Goal: Task Accomplishment & Management: Use online tool/utility

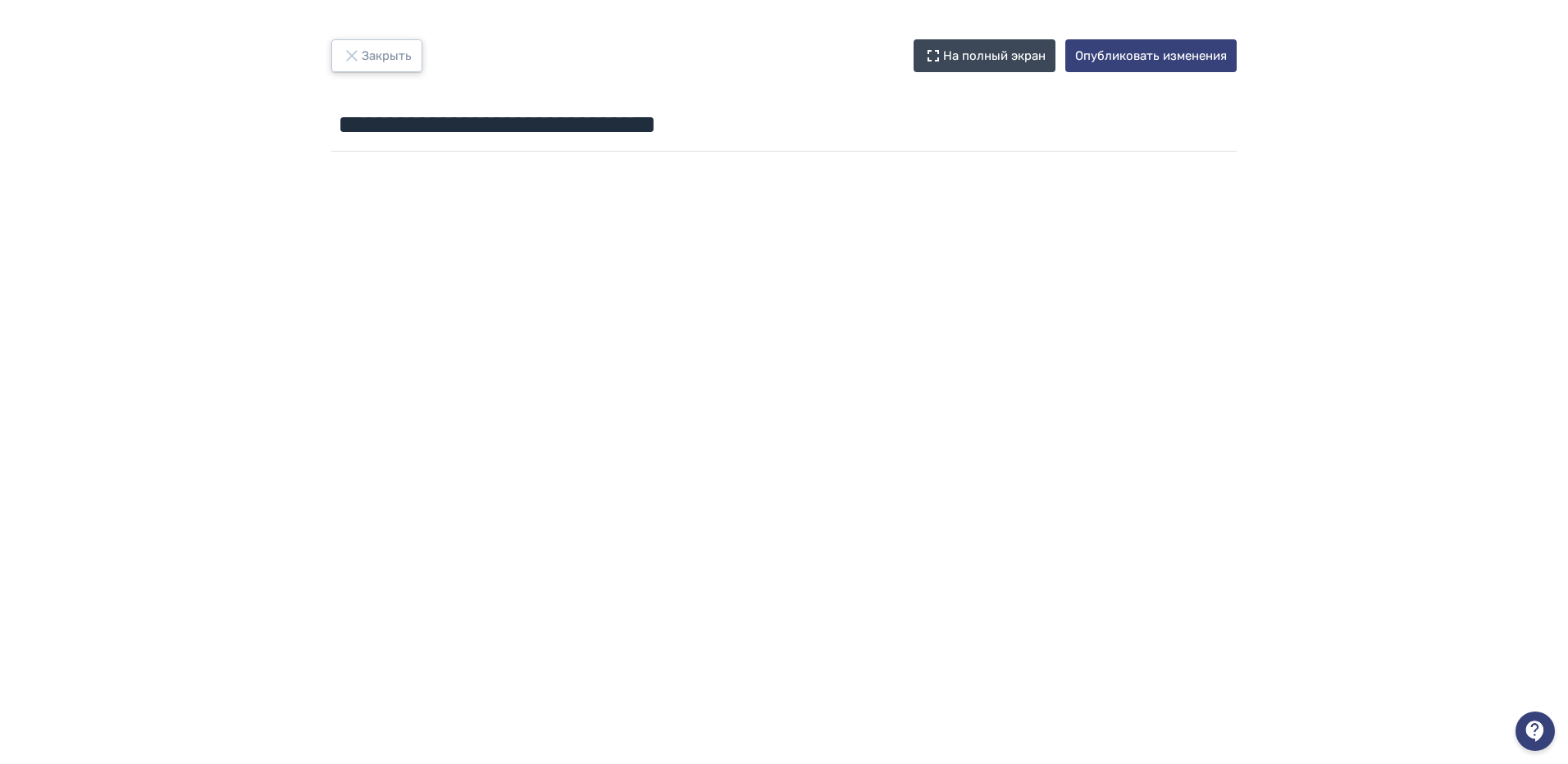
click at [347, 44] on button "Закрыть" at bounding box center [377, 56] width 91 height 33
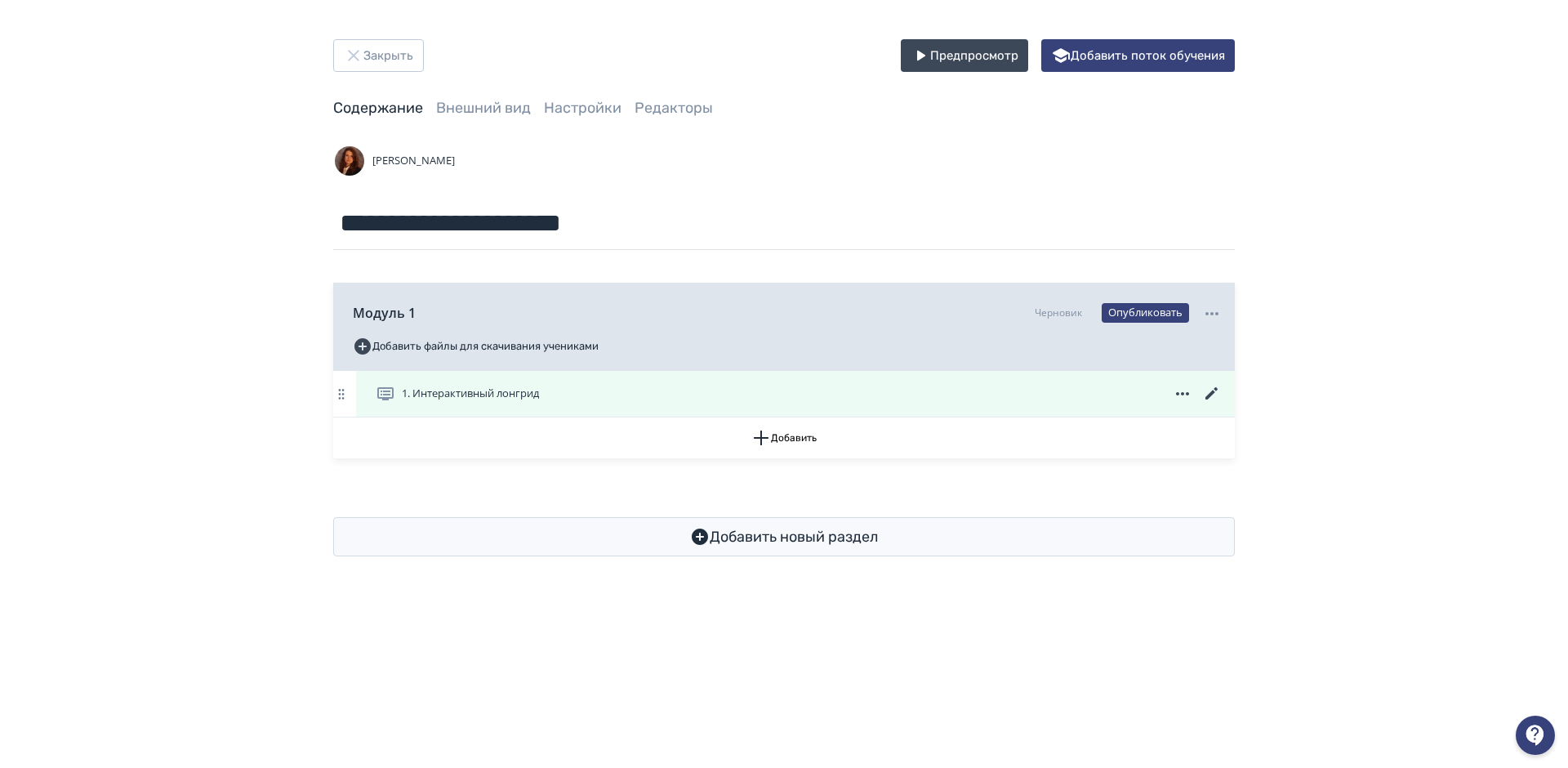
click at [502, 394] on span "1. Интерактивный лонгрид" at bounding box center [470, 394] width 137 height 16
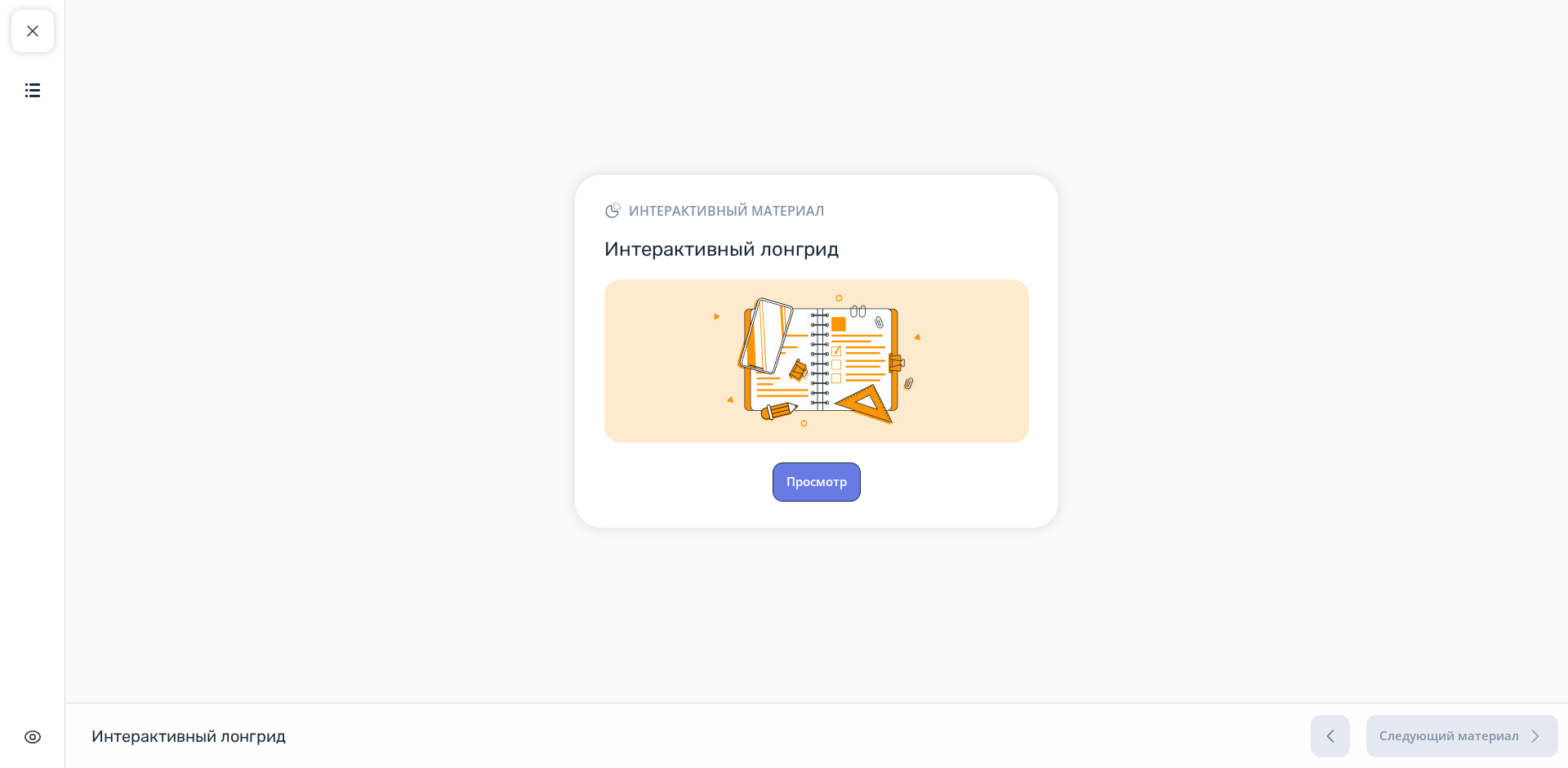
click at [835, 484] on button "Просмотр" at bounding box center [817, 482] width 88 height 39
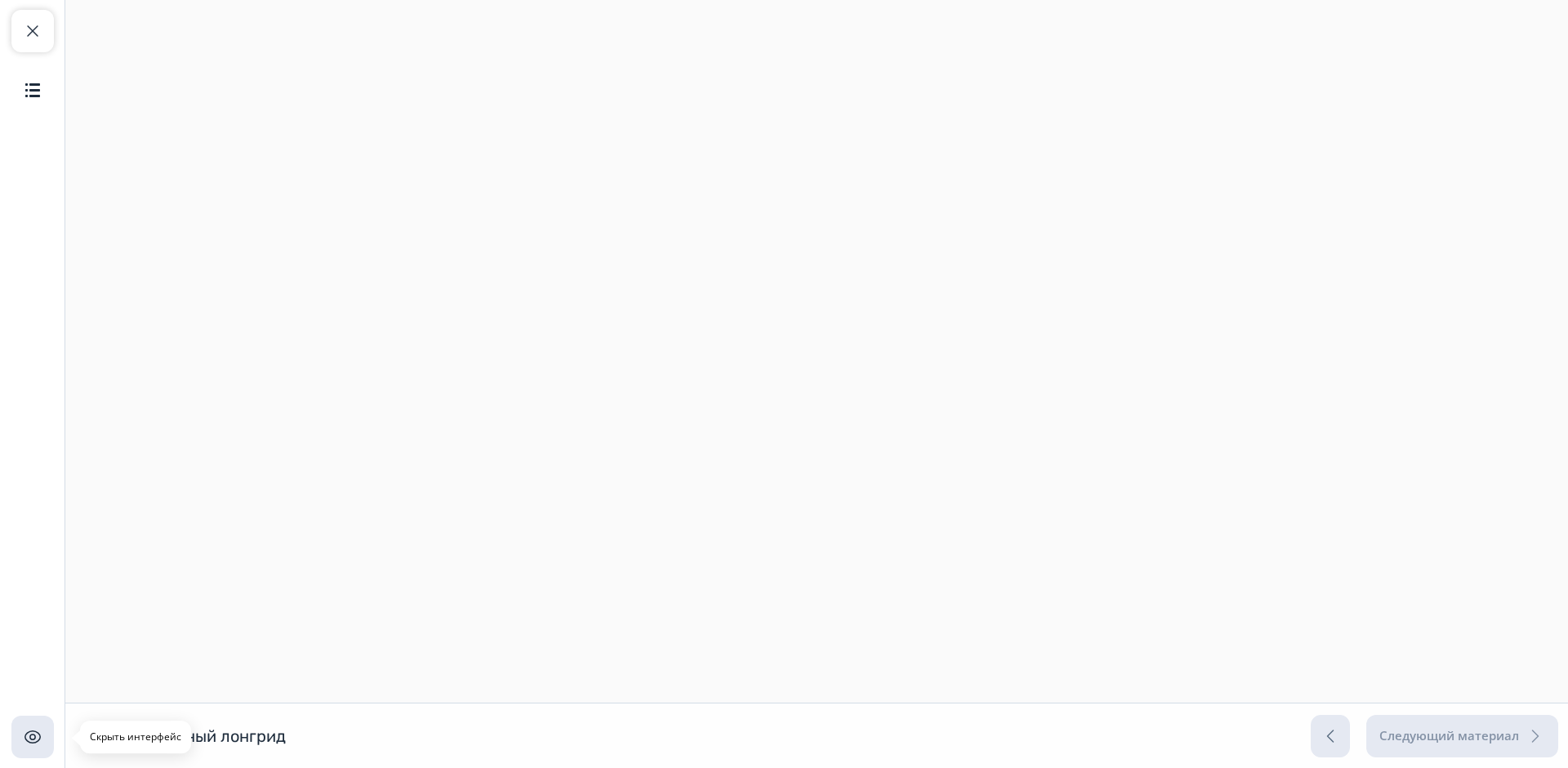
click at [18, 742] on button "Скрыть интерфейс" at bounding box center [33, 736] width 42 height 42
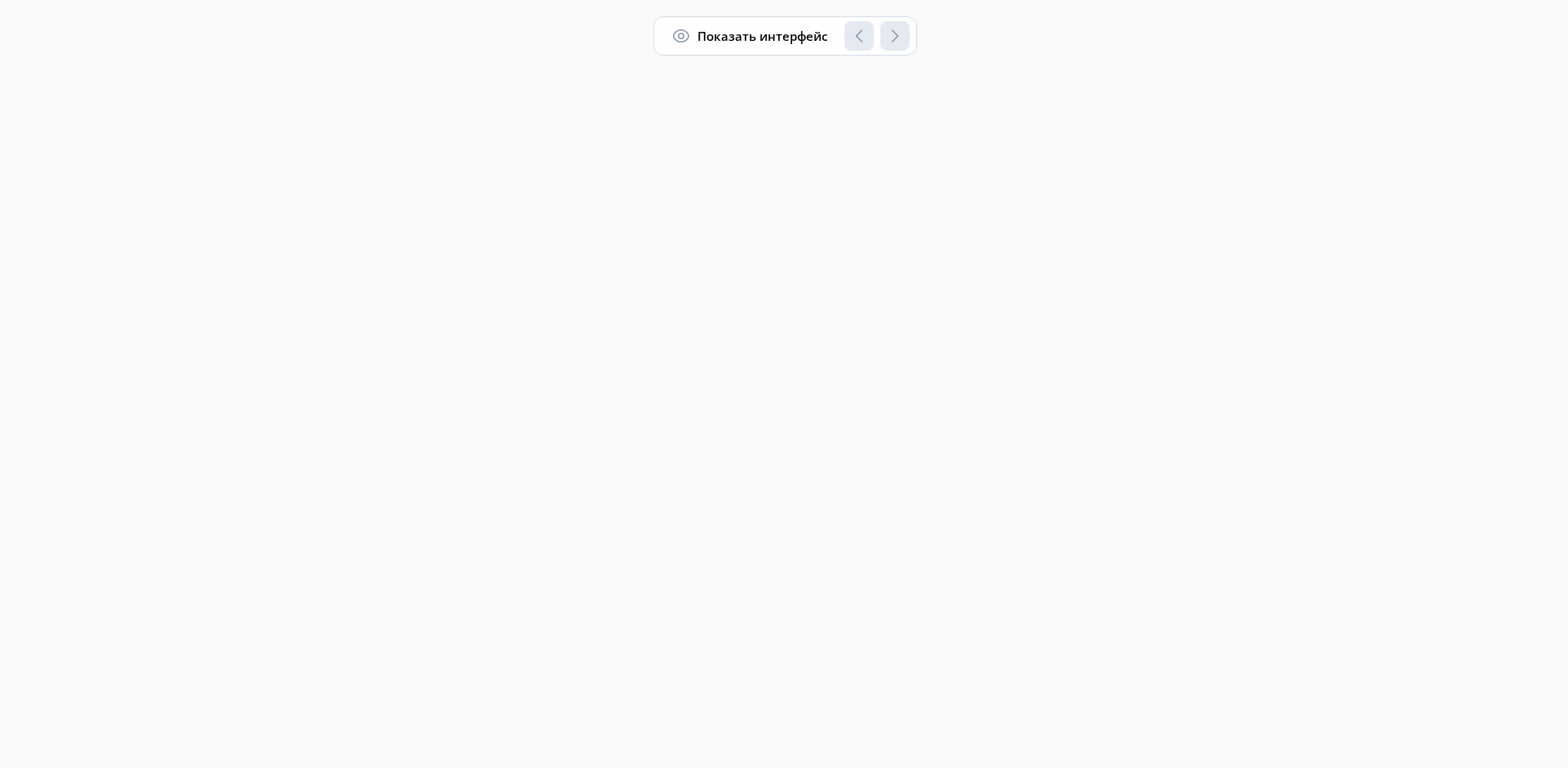
click at [895, 46] on div "Показать интерфейс" at bounding box center [785, 36] width 264 height 39
click at [856, 45] on div "Показать интерфейс" at bounding box center [785, 36] width 264 height 39
click at [676, 32] on span "button" at bounding box center [681, 36] width 19 height 19
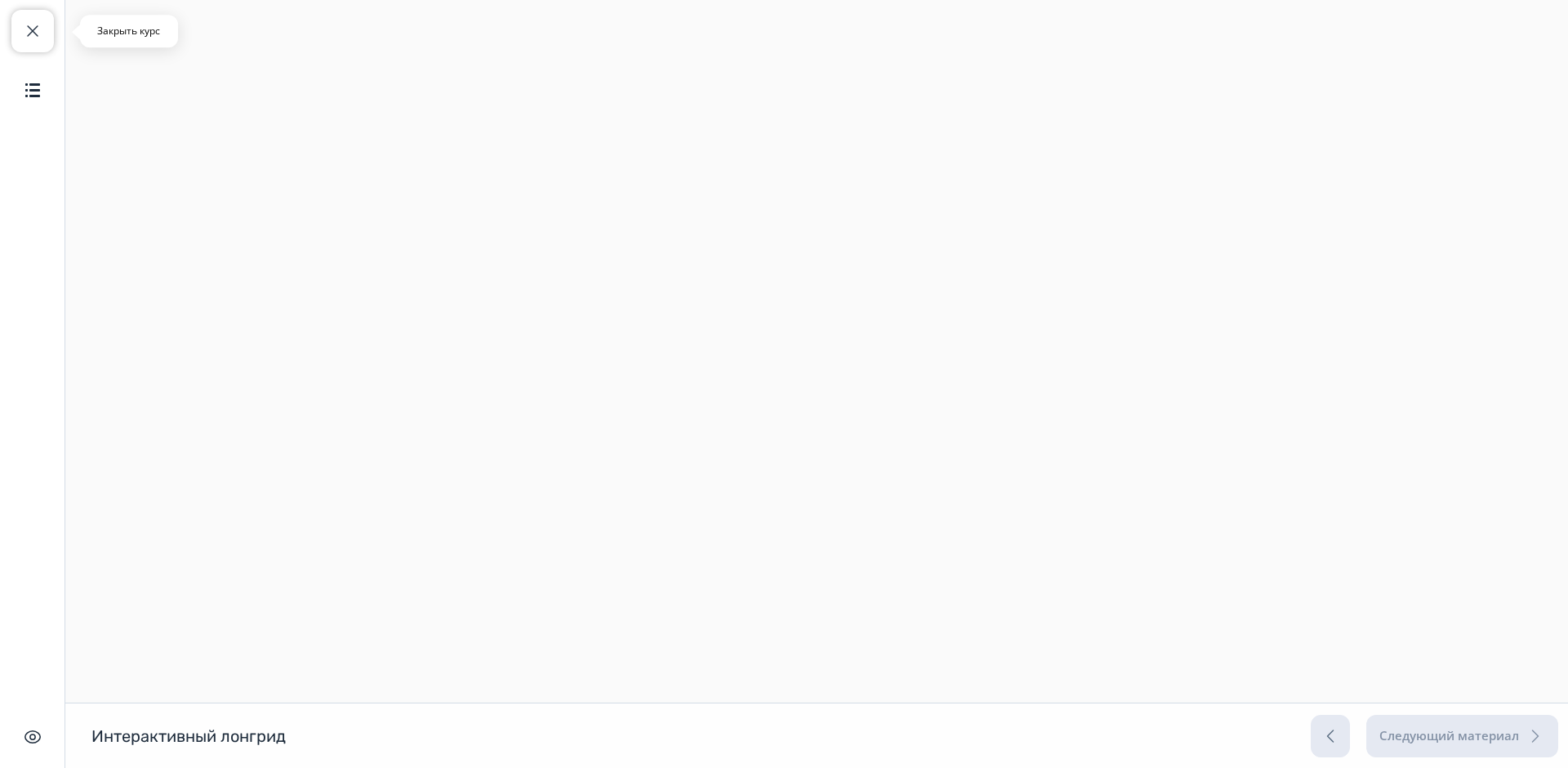
click at [23, 27] on span "button" at bounding box center [33, 31] width 19 height 19
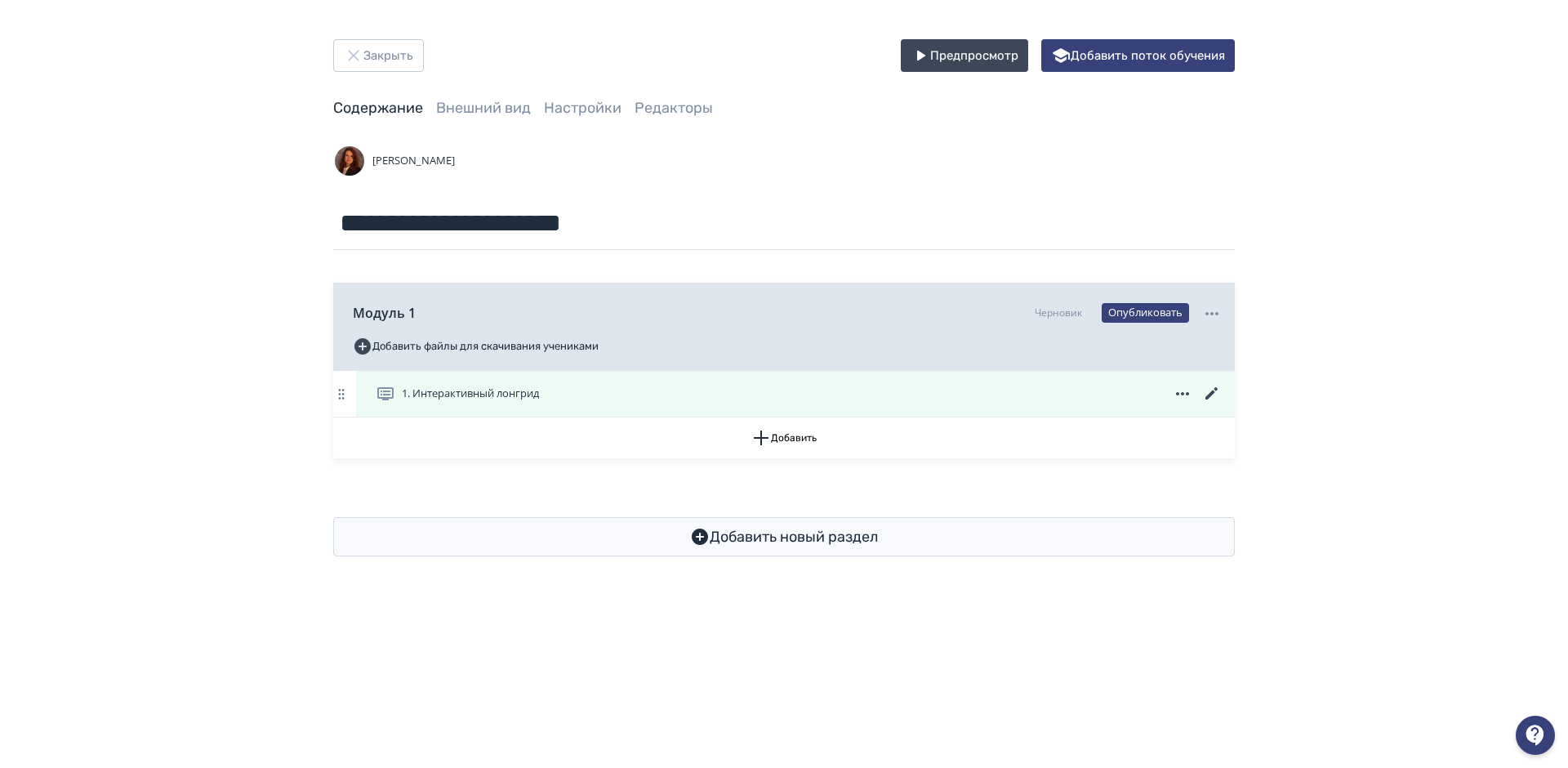
click at [1211, 395] on icon at bounding box center [1212, 393] width 12 height 12
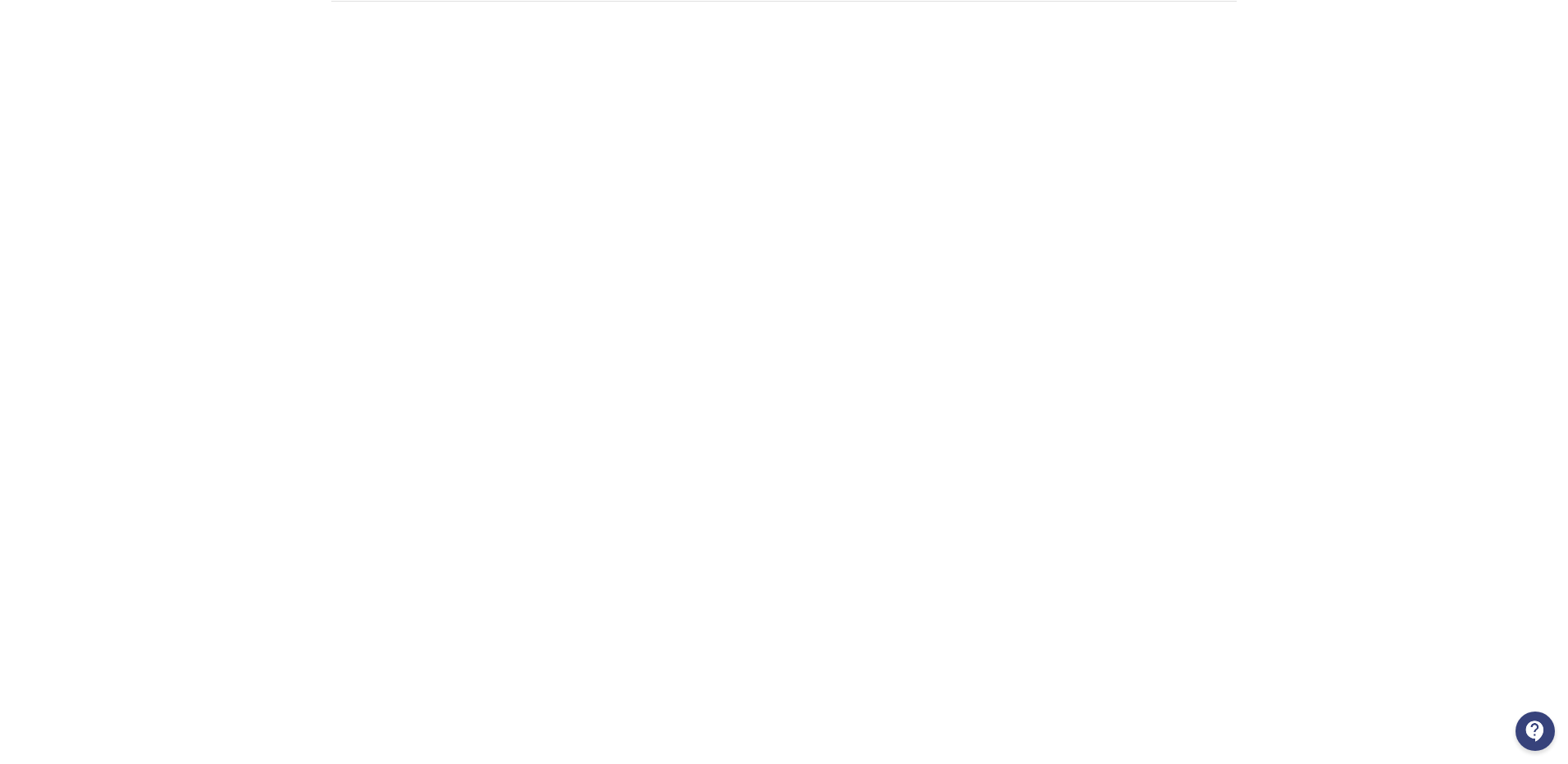
scroll to position [164, 0]
